Goal: Entertainment & Leisure: Consume media (video, audio)

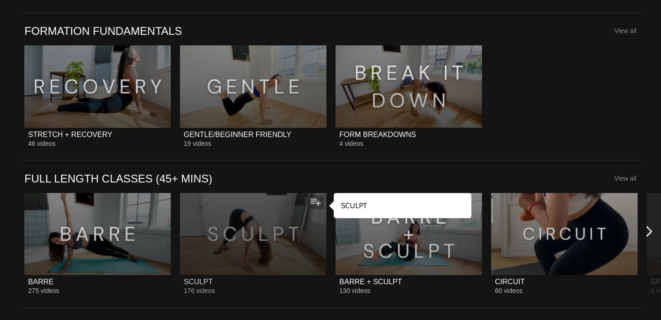
scroll to position [708, 0]
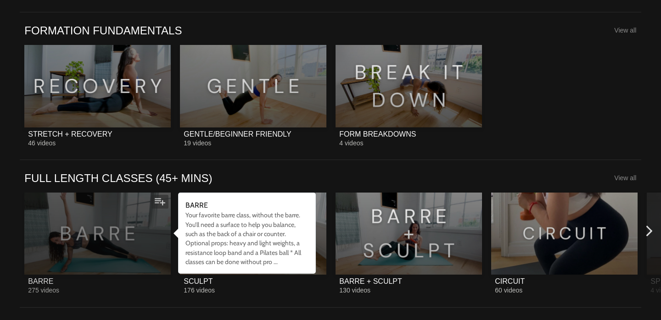
click at [138, 256] on div at bounding box center [97, 234] width 146 height 82
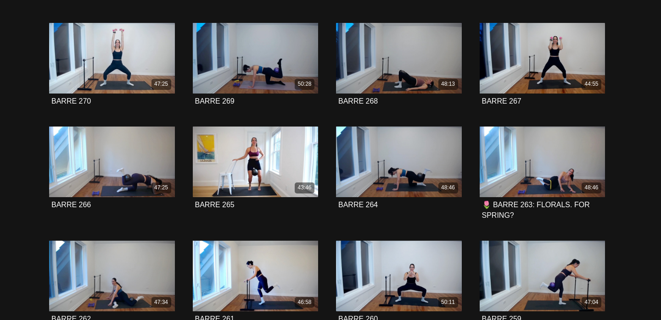
scroll to position [313, 0]
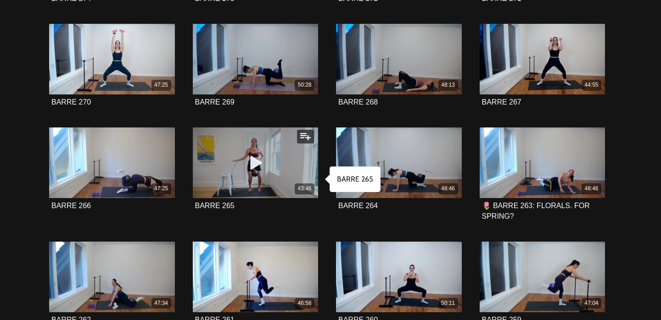
click at [274, 190] on div "43:46" at bounding box center [256, 188] width 126 height 11
